Goal: Task Accomplishment & Management: Use online tool/utility

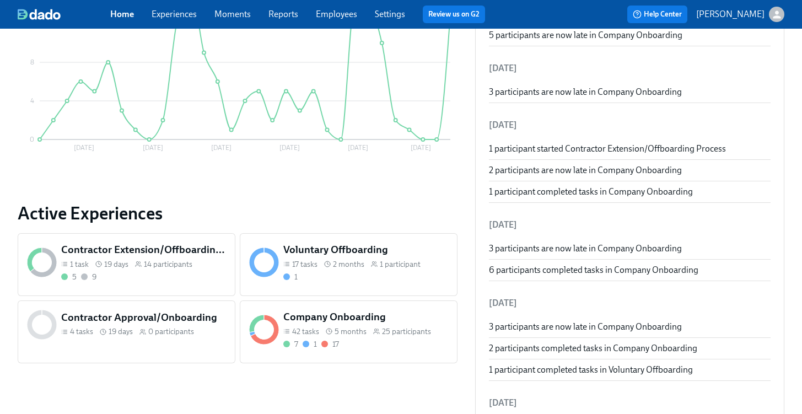
scroll to position [262, 0]
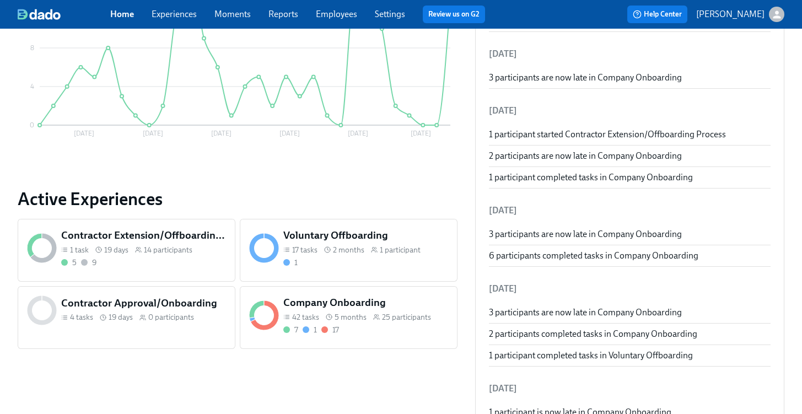
click at [389, 326] on div "7 1 17" at bounding box center [365, 329] width 165 height 10
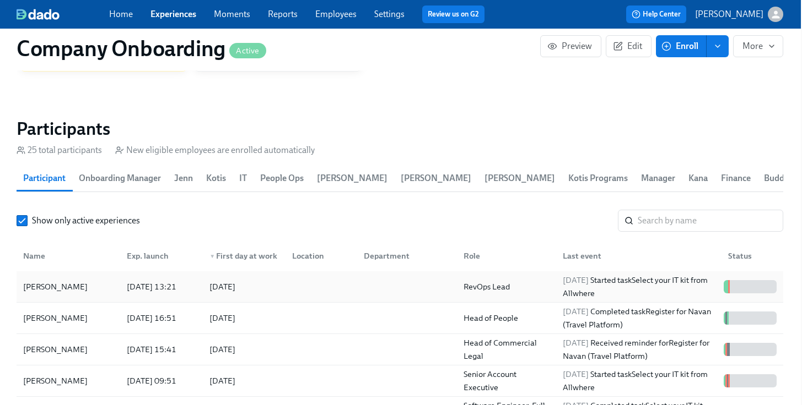
click at [370, 295] on div at bounding box center [404, 287] width 99 height 22
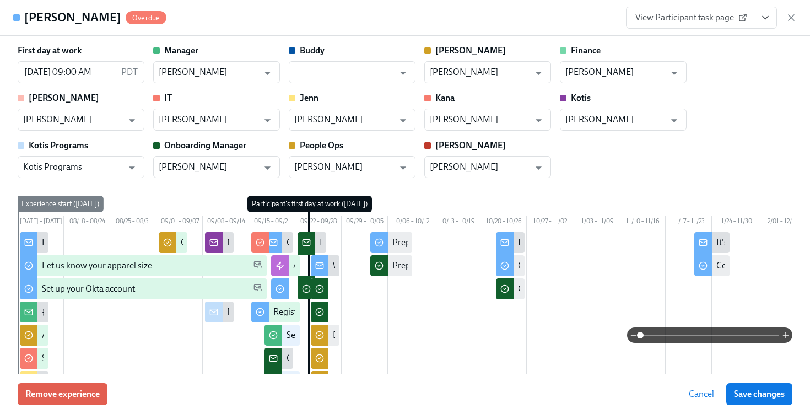
click at [765, 22] on icon "View task page" at bounding box center [765, 17] width 11 height 11
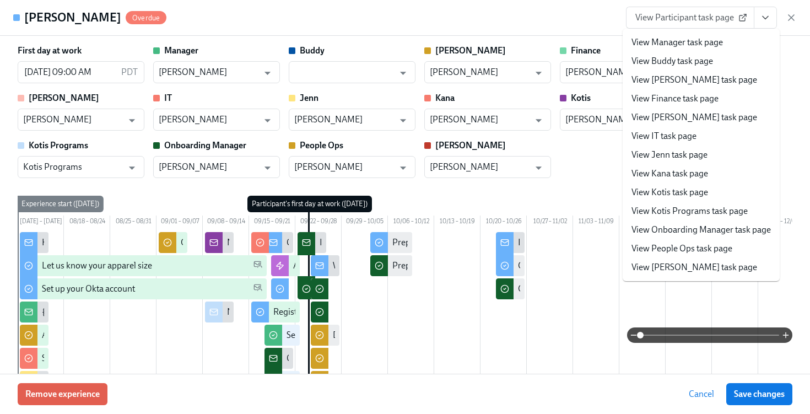
click at [674, 247] on link "View People Ops task page" at bounding box center [681, 248] width 101 height 12
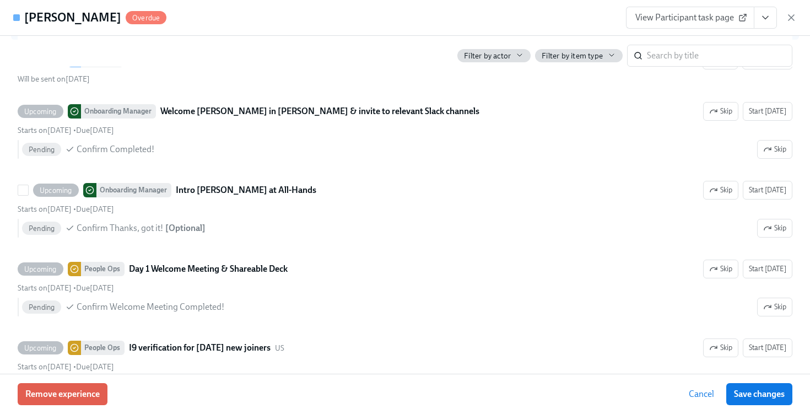
scroll to position [3194, 0]
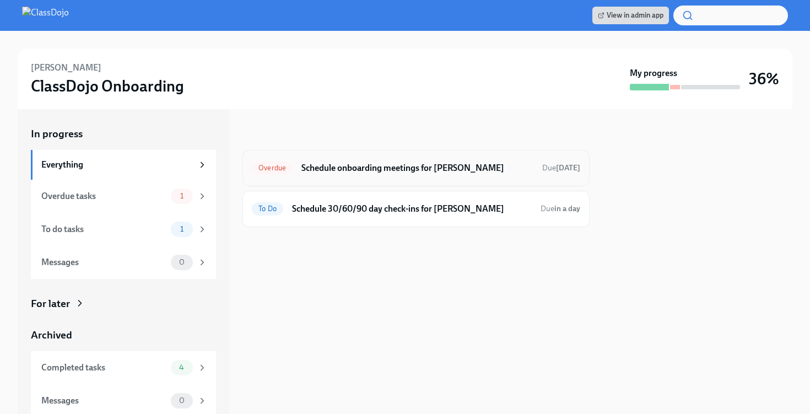
click at [428, 170] on h6 "Schedule onboarding meetings for [PERSON_NAME]" at bounding box center [417, 168] width 232 height 12
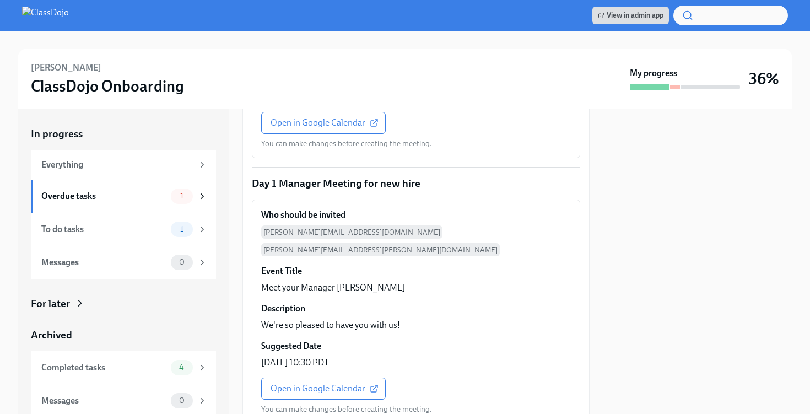
scroll to position [818, 0]
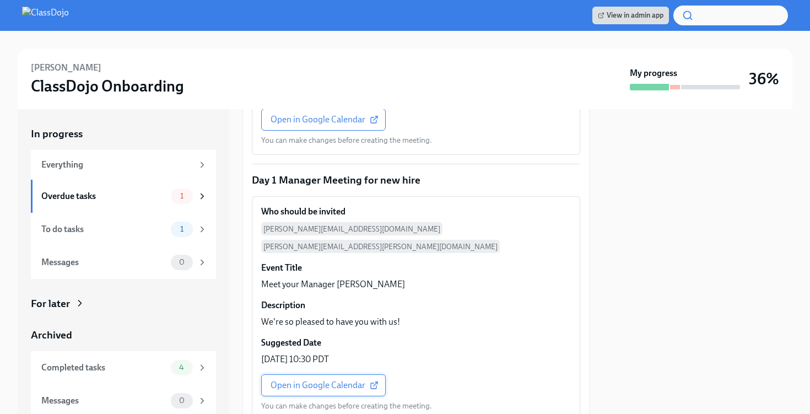
click at [319, 374] on link "Open in Google Calendar" at bounding box center [323, 385] width 125 height 22
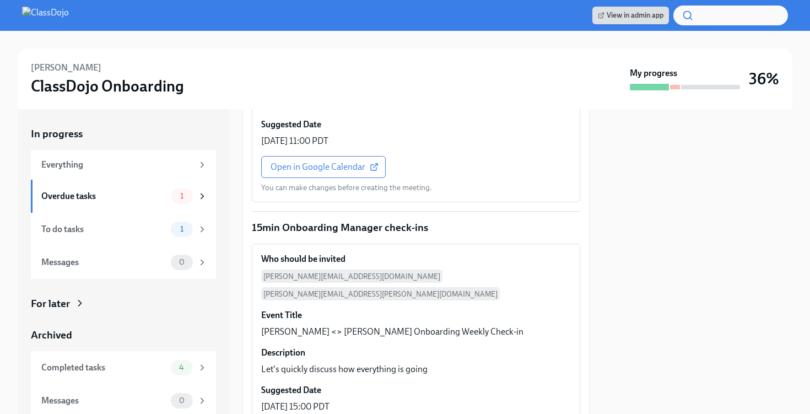
scroll to position [1589, 0]
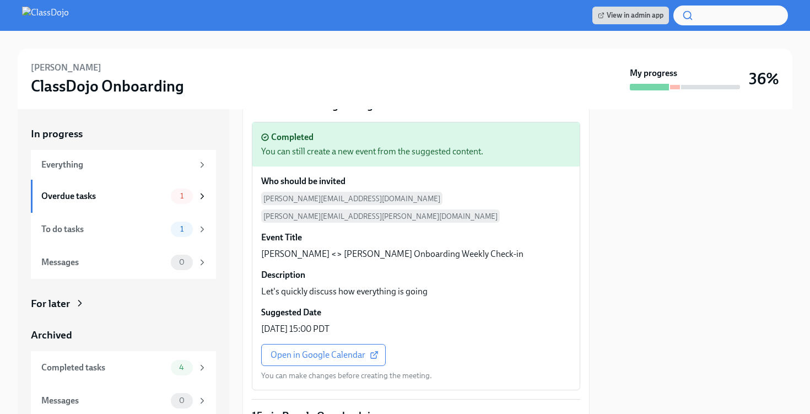
scroll to position [1728, 0]
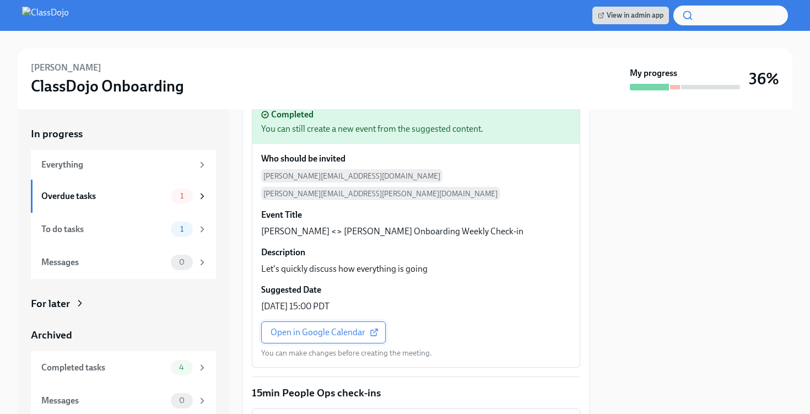
click at [332, 321] on link "Open in Google Calendar" at bounding box center [323, 332] width 125 height 22
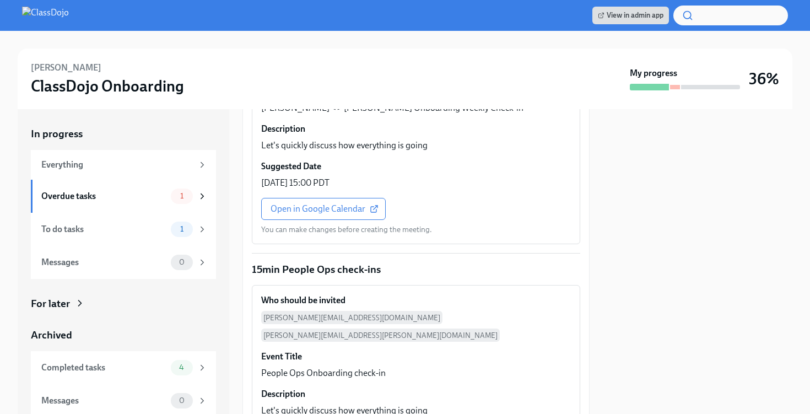
scroll to position [1919, 0]
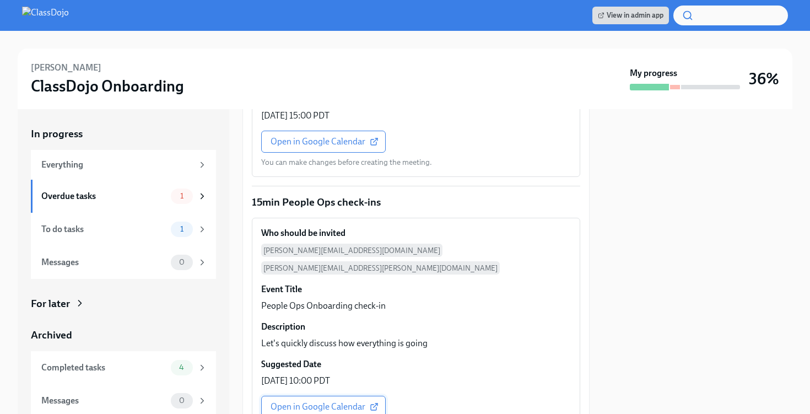
click at [320, 401] on span "Open in Google Calendar" at bounding box center [324, 406] width 106 height 11
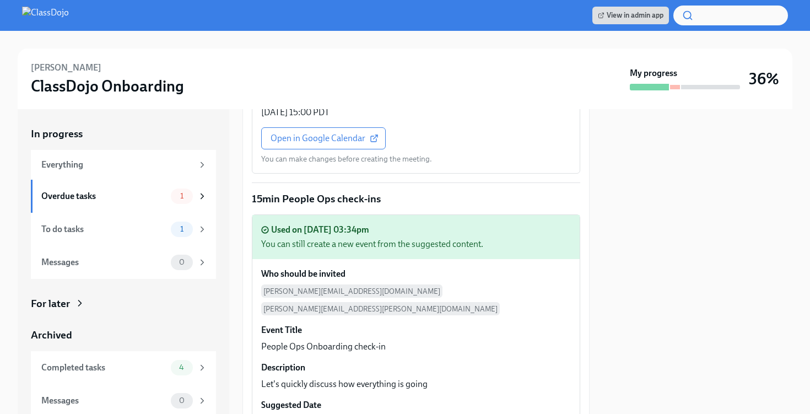
scroll to position [1966, 0]
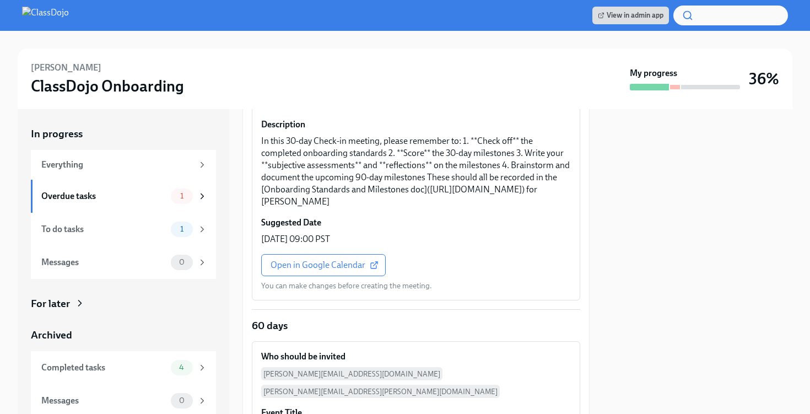
scroll to position [212, 0]
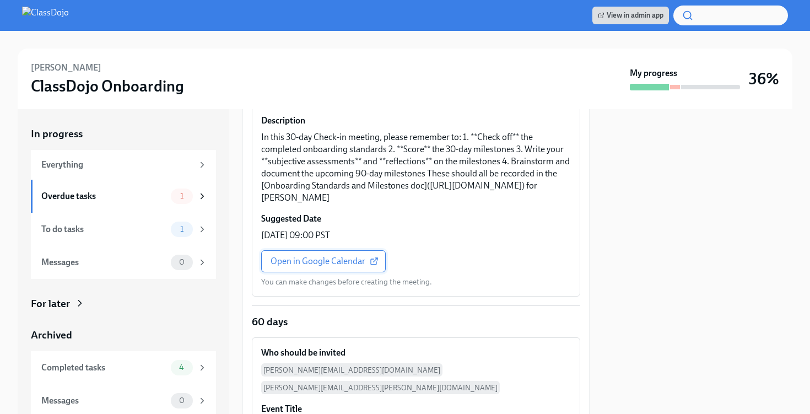
click at [318, 256] on span "Open in Google Calendar" at bounding box center [324, 261] width 106 height 11
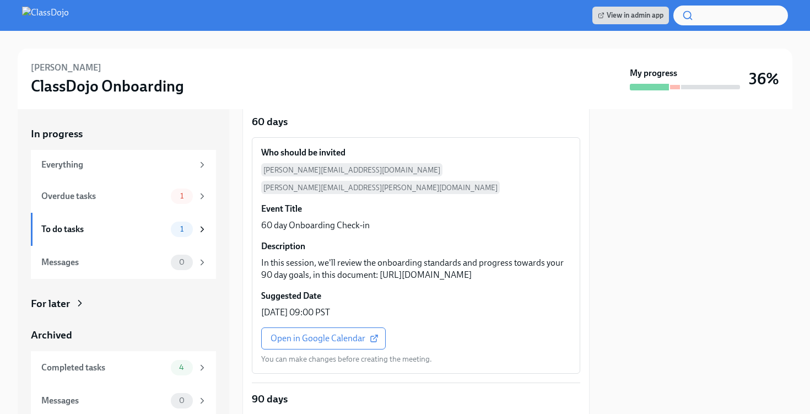
scroll to position [458, 0]
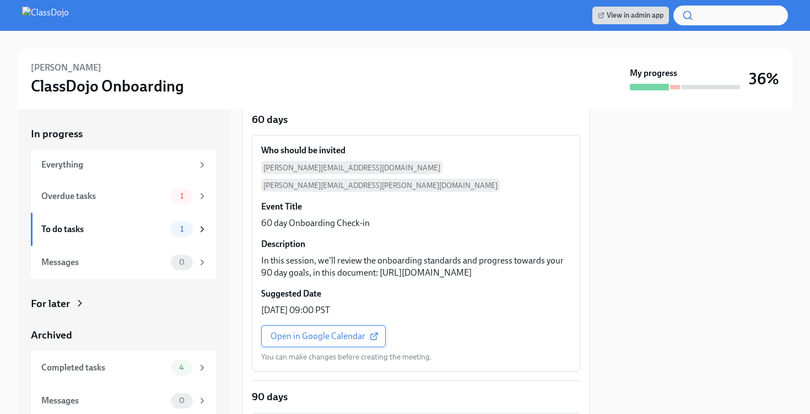
click at [324, 336] on span "Open in Google Calendar" at bounding box center [324, 336] width 106 height 11
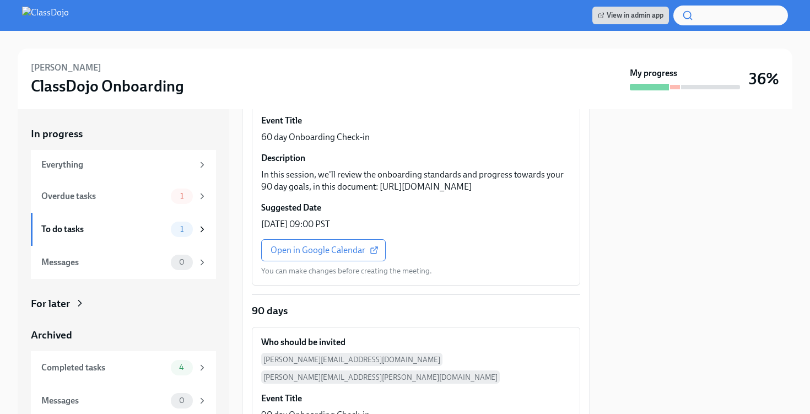
scroll to position [814, 0]
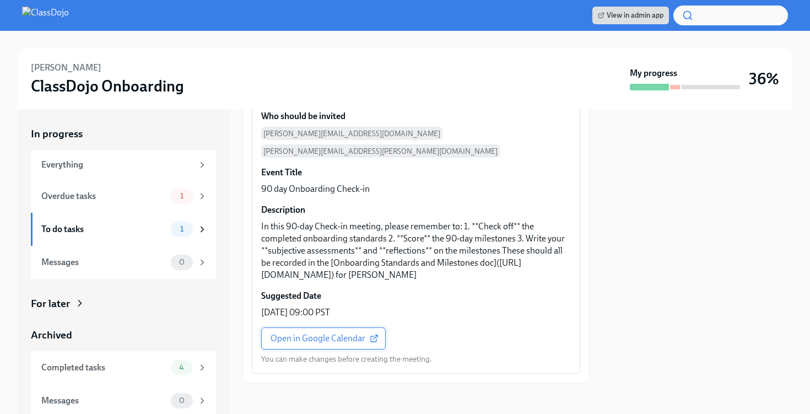
click at [320, 336] on span "Open in Google Calendar" at bounding box center [324, 338] width 106 height 11
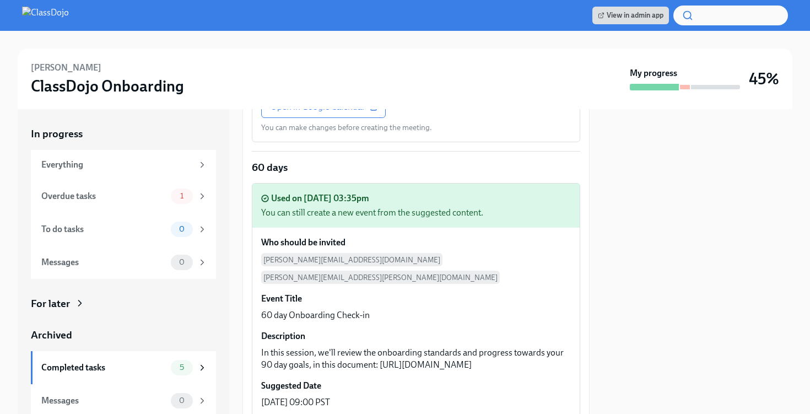
scroll to position [858, 0]
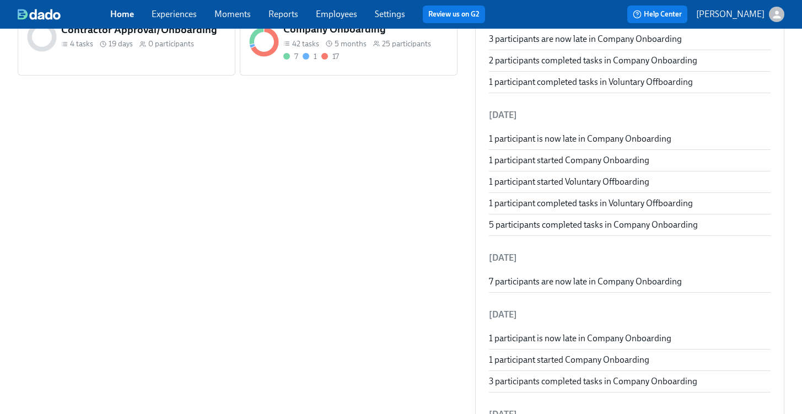
scroll to position [483, 0]
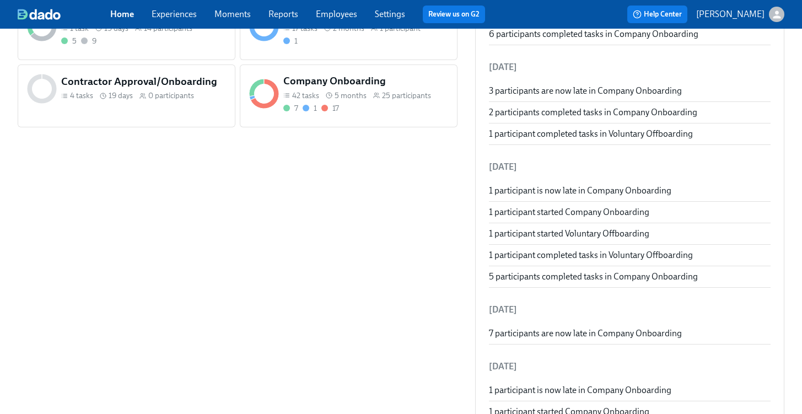
click at [382, 112] on div "7 1 17" at bounding box center [365, 108] width 165 height 10
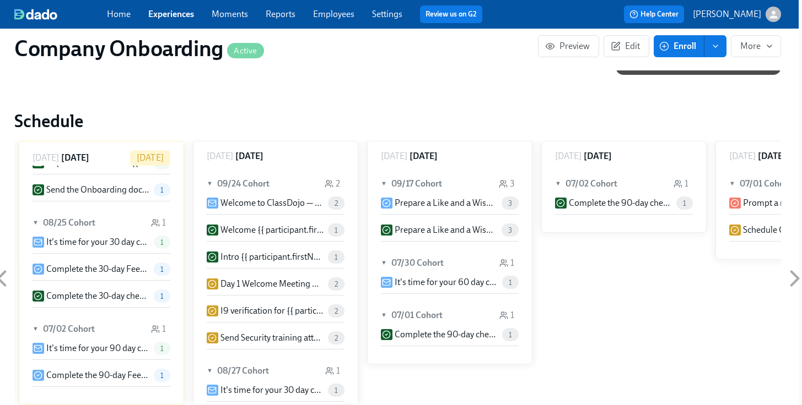
scroll to position [978, 4]
click at [326, 185] on icon at bounding box center [327, 184] width 9 height 9
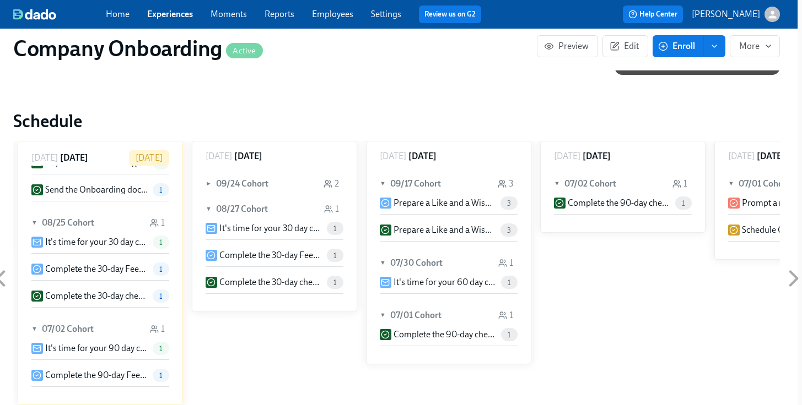
click at [326, 183] on circle at bounding box center [326, 182] width 3 height 3
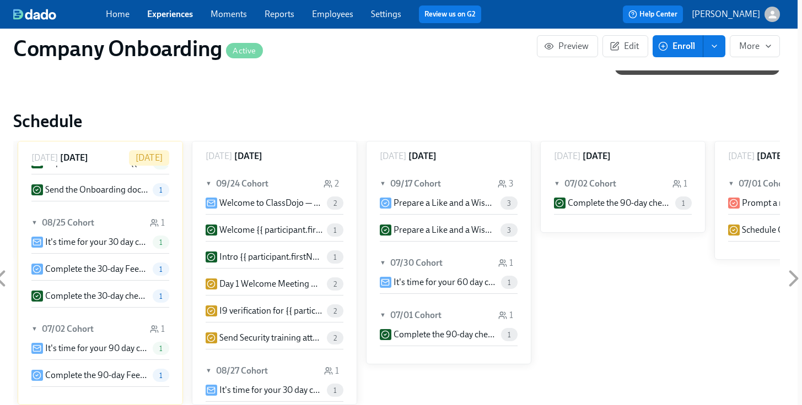
click at [246, 187] on h6 "09/24 Cohort" at bounding box center [242, 184] width 52 height 12
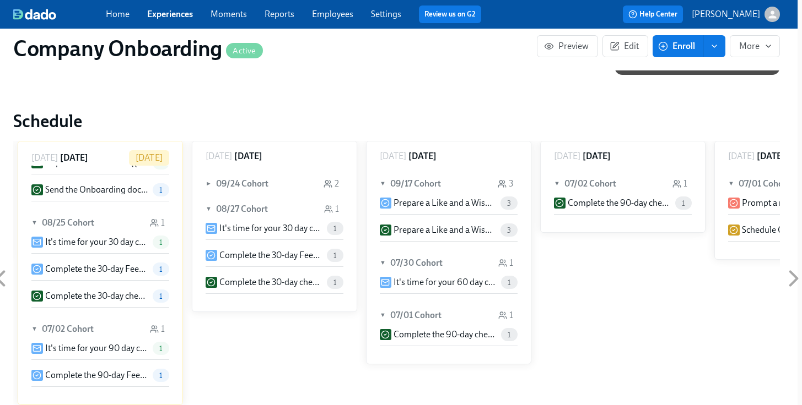
click at [246, 187] on h6 "09/24 Cohort" at bounding box center [242, 184] width 52 height 12
